Goal: Check status: Check status

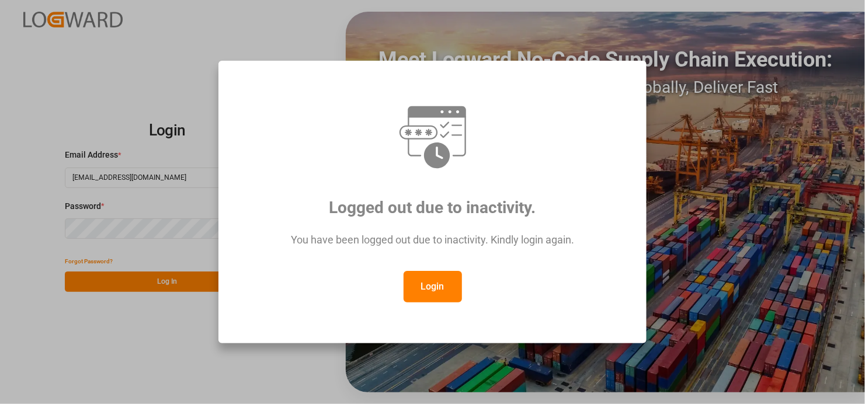
click at [439, 286] on button "Login" at bounding box center [433, 287] width 58 height 32
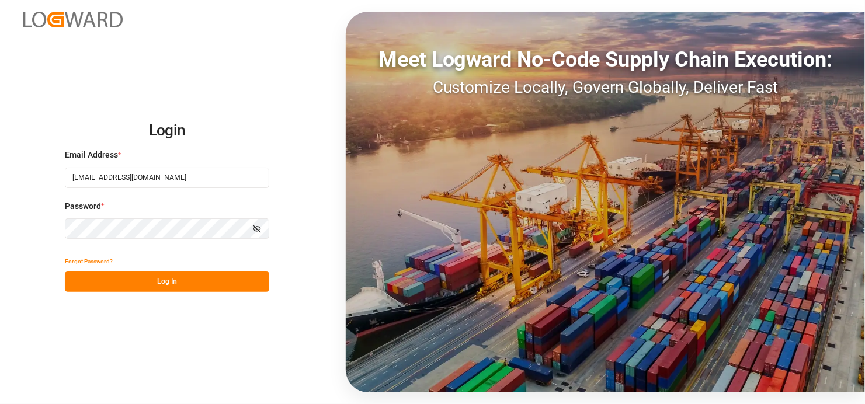
click at [149, 273] on button "Log In" at bounding box center [167, 282] width 204 height 20
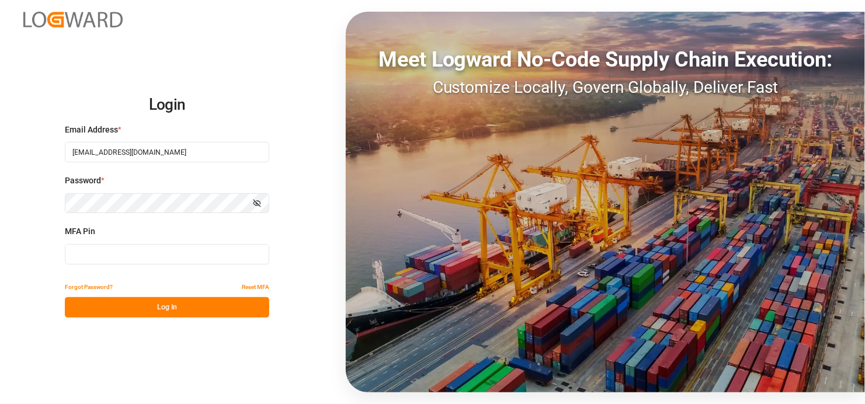
drag, startPoint x: 185, startPoint y: 245, endPoint x: 179, endPoint y: 259, distance: 14.4
click at [185, 246] on input at bounding box center [167, 254] width 204 height 20
type input "762805"
click at [175, 309] on button "Log In" at bounding box center [167, 307] width 204 height 20
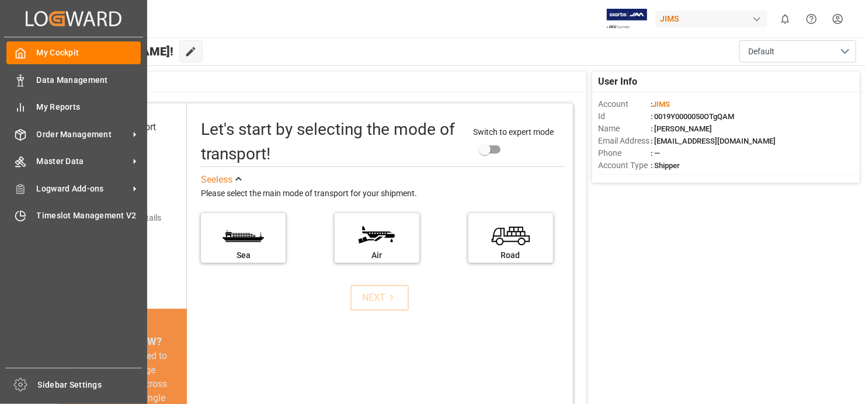
click at [141, 131] on div "My Cockpit My Cockpit Data Management Data Management My Reports My Reports Ord…" at bounding box center [73, 202] width 139 height 331
click at [126, 131] on span "Order Management" at bounding box center [83, 135] width 92 height 12
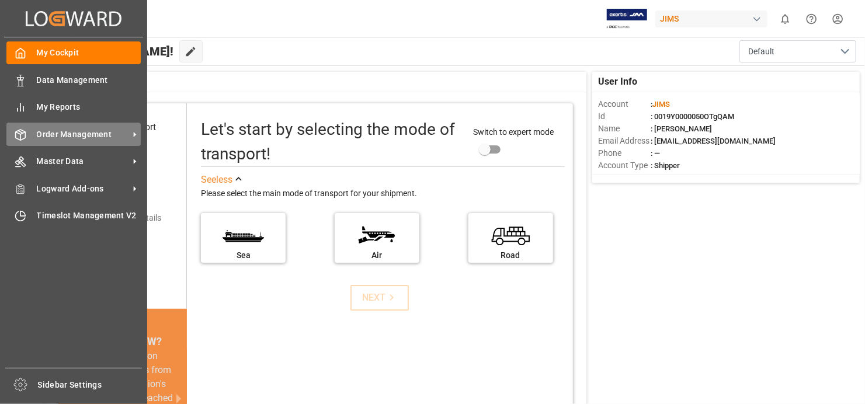
click at [112, 133] on span "Order Management" at bounding box center [83, 135] width 92 height 12
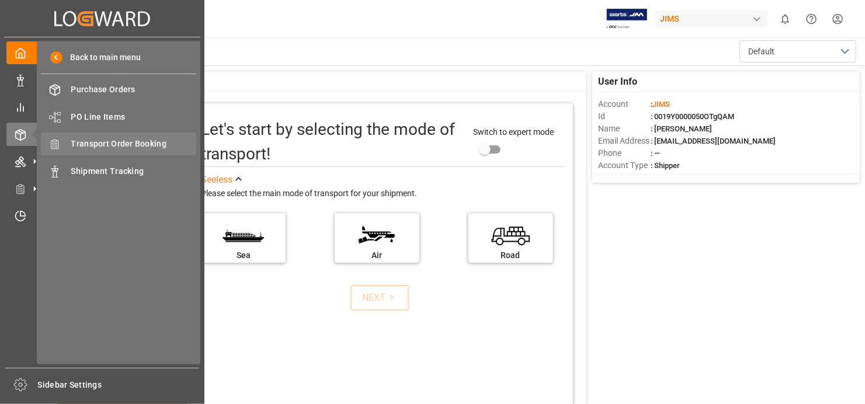
click at [115, 143] on span "Transport Order Booking" at bounding box center [134, 144] width 126 height 12
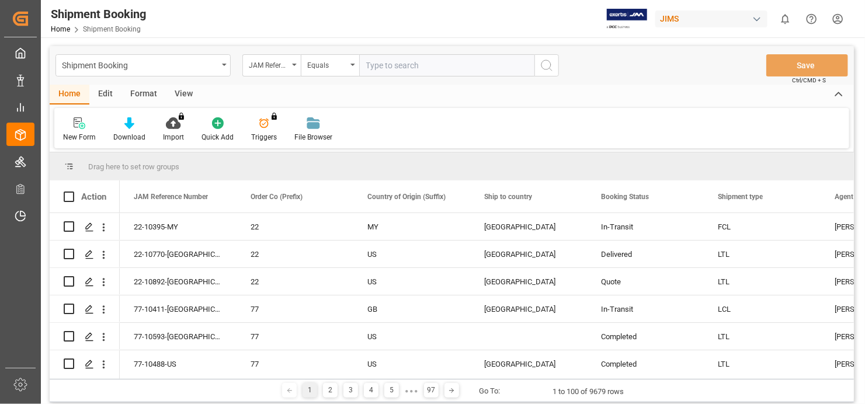
click at [452, 64] on input "text" at bounding box center [446, 65] width 175 height 22
type input "77-8888-[GEOGRAPHIC_DATA]"
click at [544, 65] on icon "search button" at bounding box center [547, 65] width 14 height 14
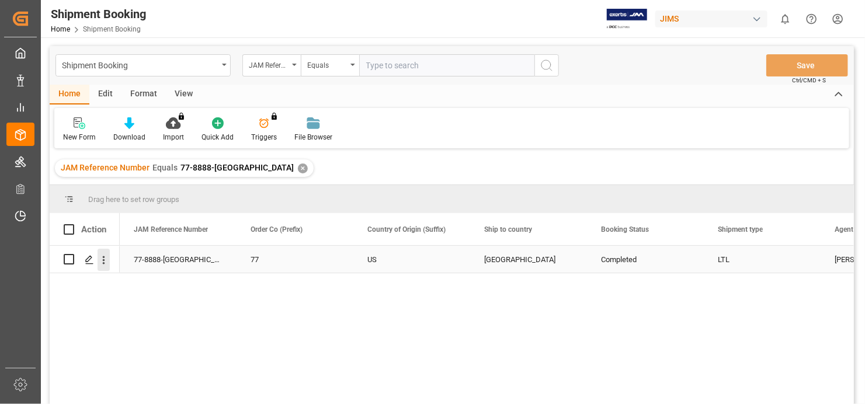
click at [106, 258] on icon "open menu" at bounding box center [104, 260] width 12 height 12
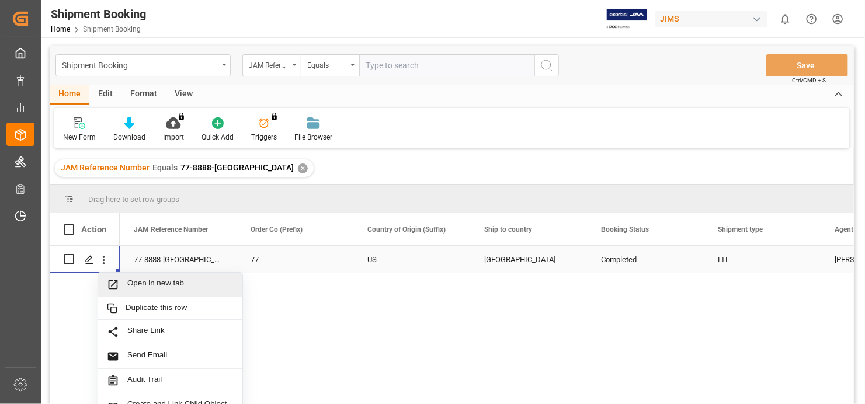
click at [152, 282] on span "Open in new tab" at bounding box center [180, 285] width 106 height 12
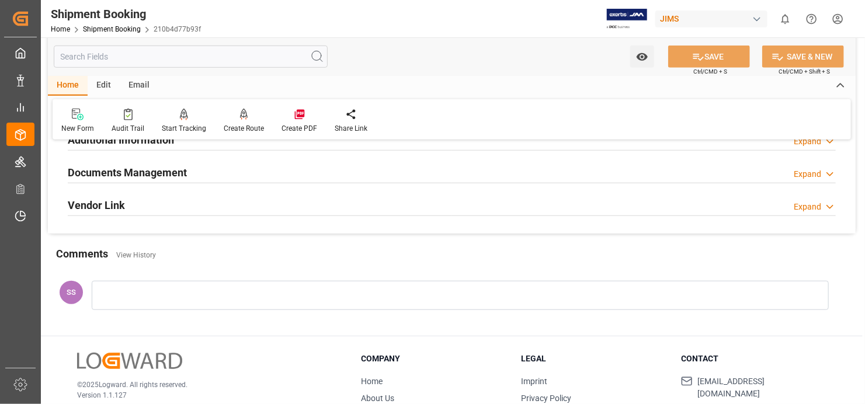
scroll to position [351, 0]
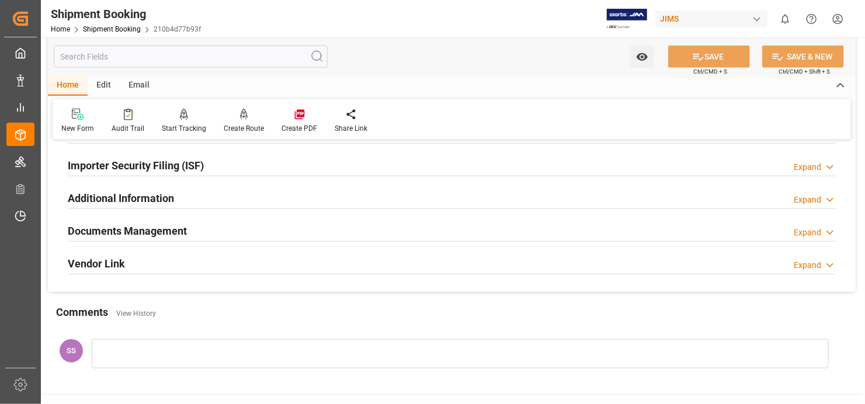
click at [183, 227] on h2 "Documents Management" at bounding box center [127, 231] width 119 height 16
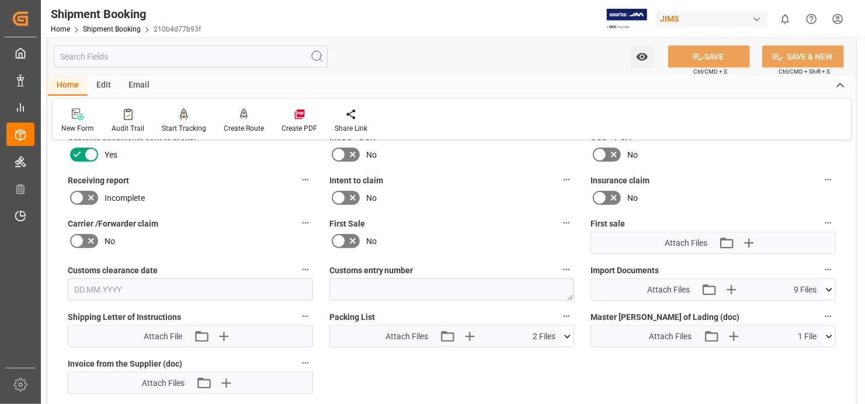
scroll to position [526, 0]
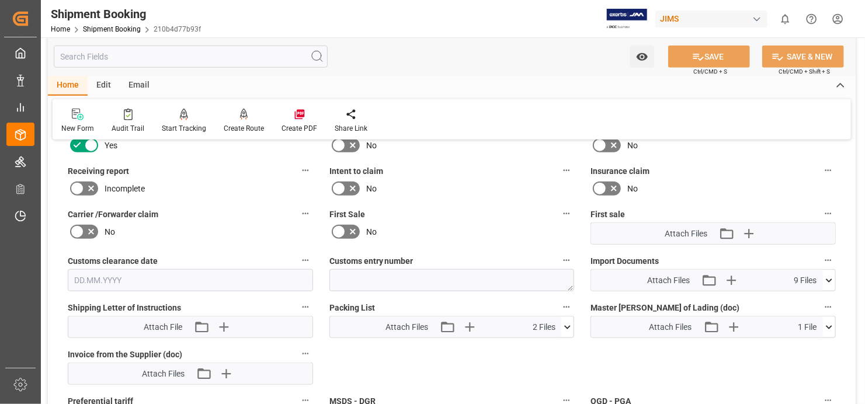
click at [830, 275] on icon at bounding box center [829, 281] width 12 height 12
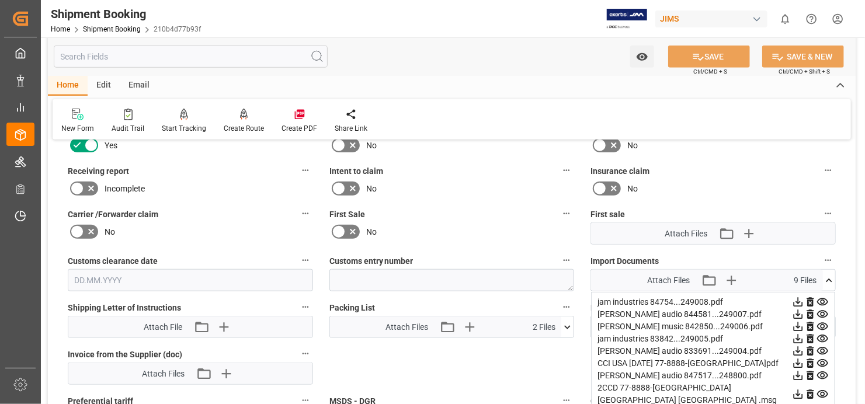
click at [821, 296] on icon at bounding box center [823, 302] width 12 height 12
